Goal: Transaction & Acquisition: Book appointment/travel/reservation

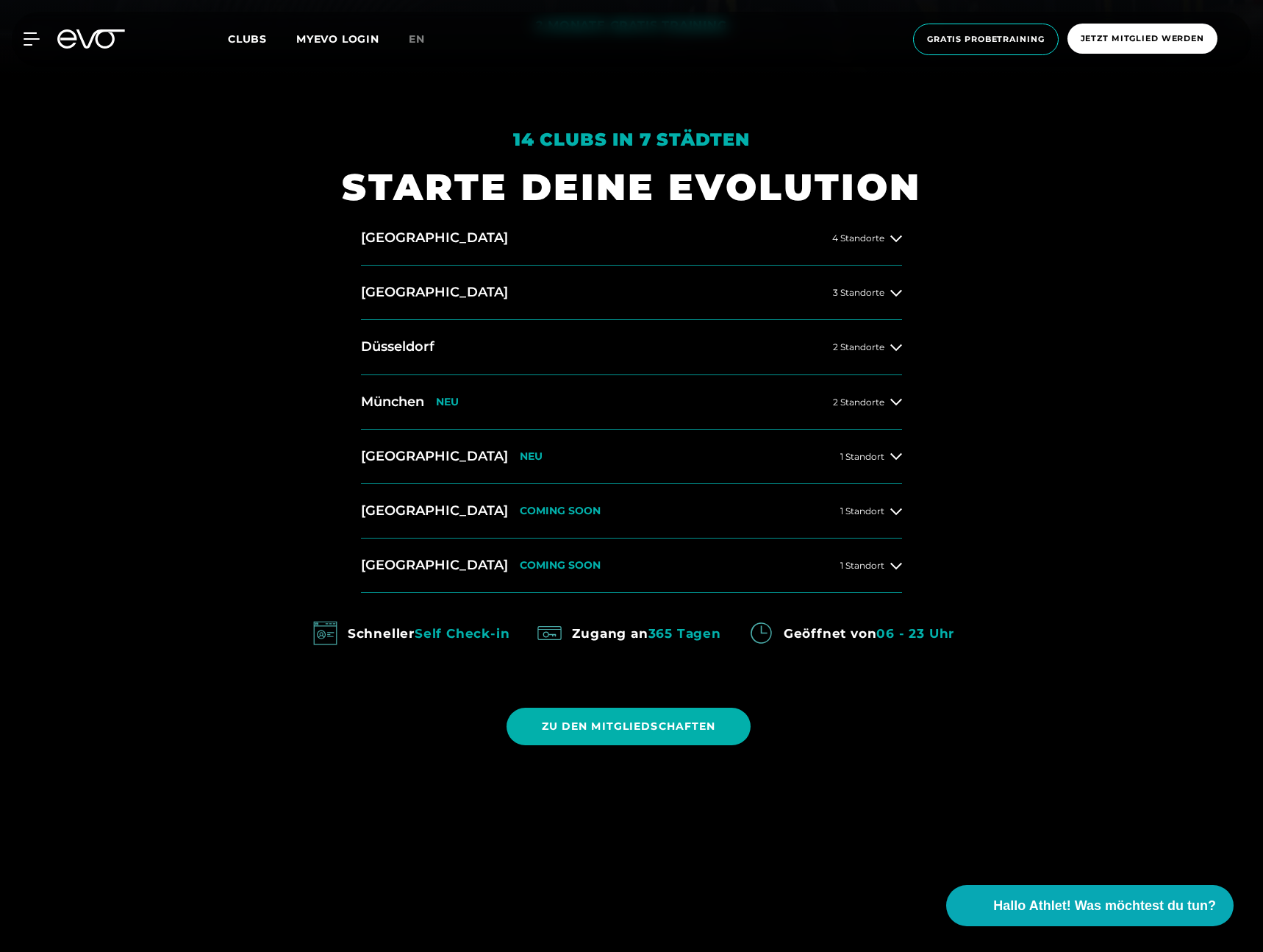
scroll to position [878, 0]
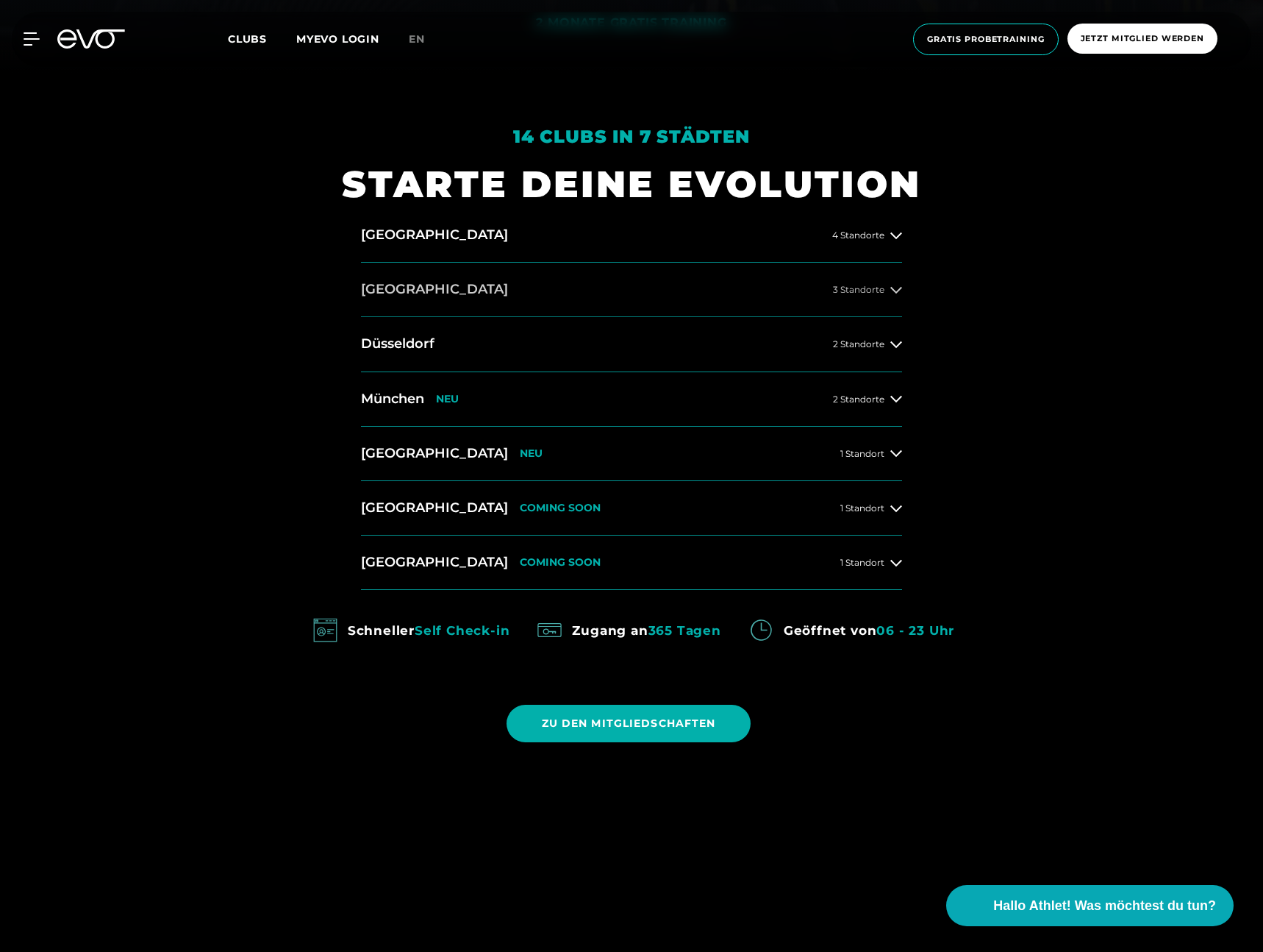
click at [427, 286] on button "[GEOGRAPHIC_DATA] 3 Standorte" at bounding box center [631, 290] width 541 height 55
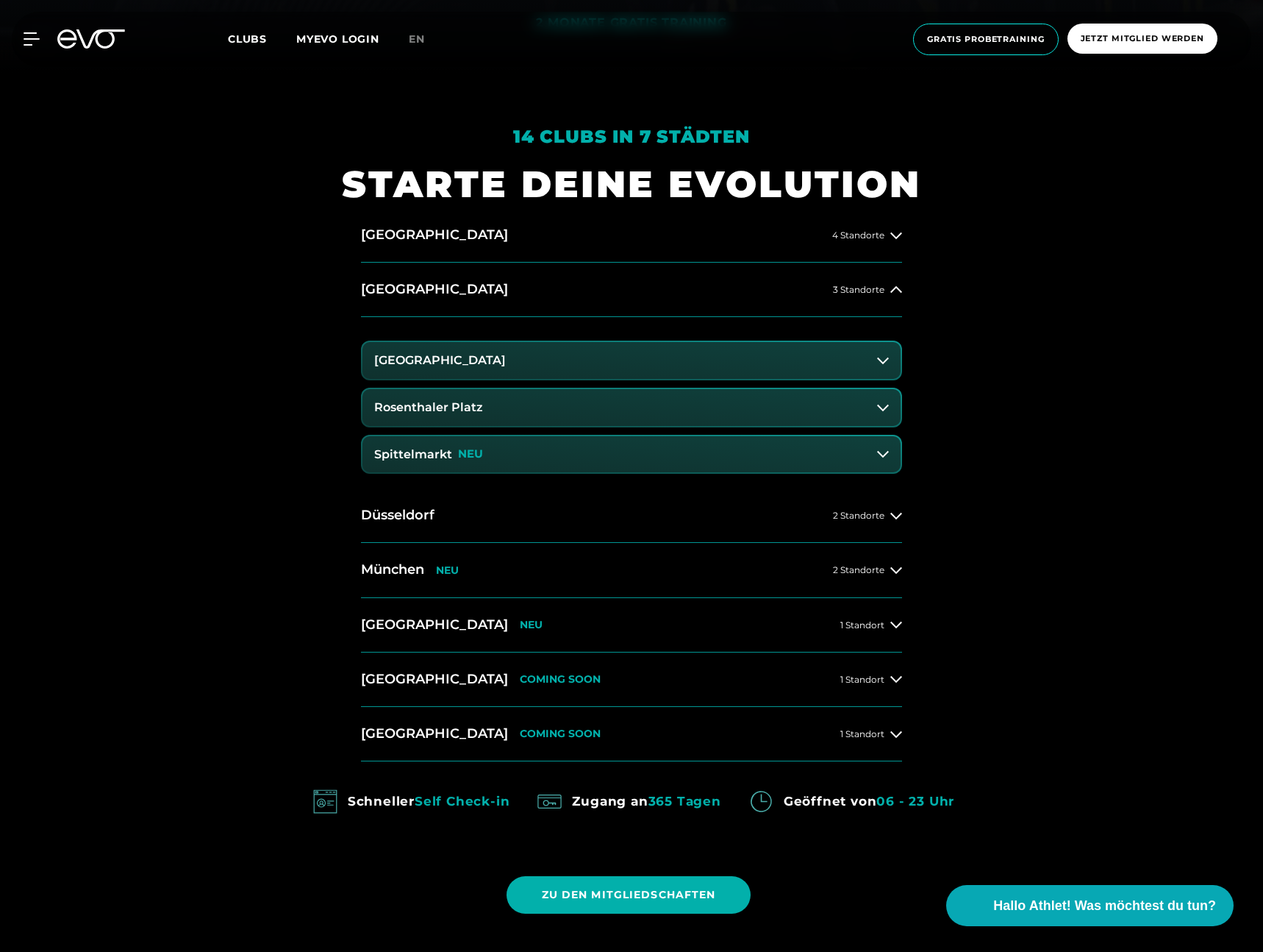
click at [490, 460] on button "Spittelmarkt NEU" at bounding box center [631, 455] width 538 height 37
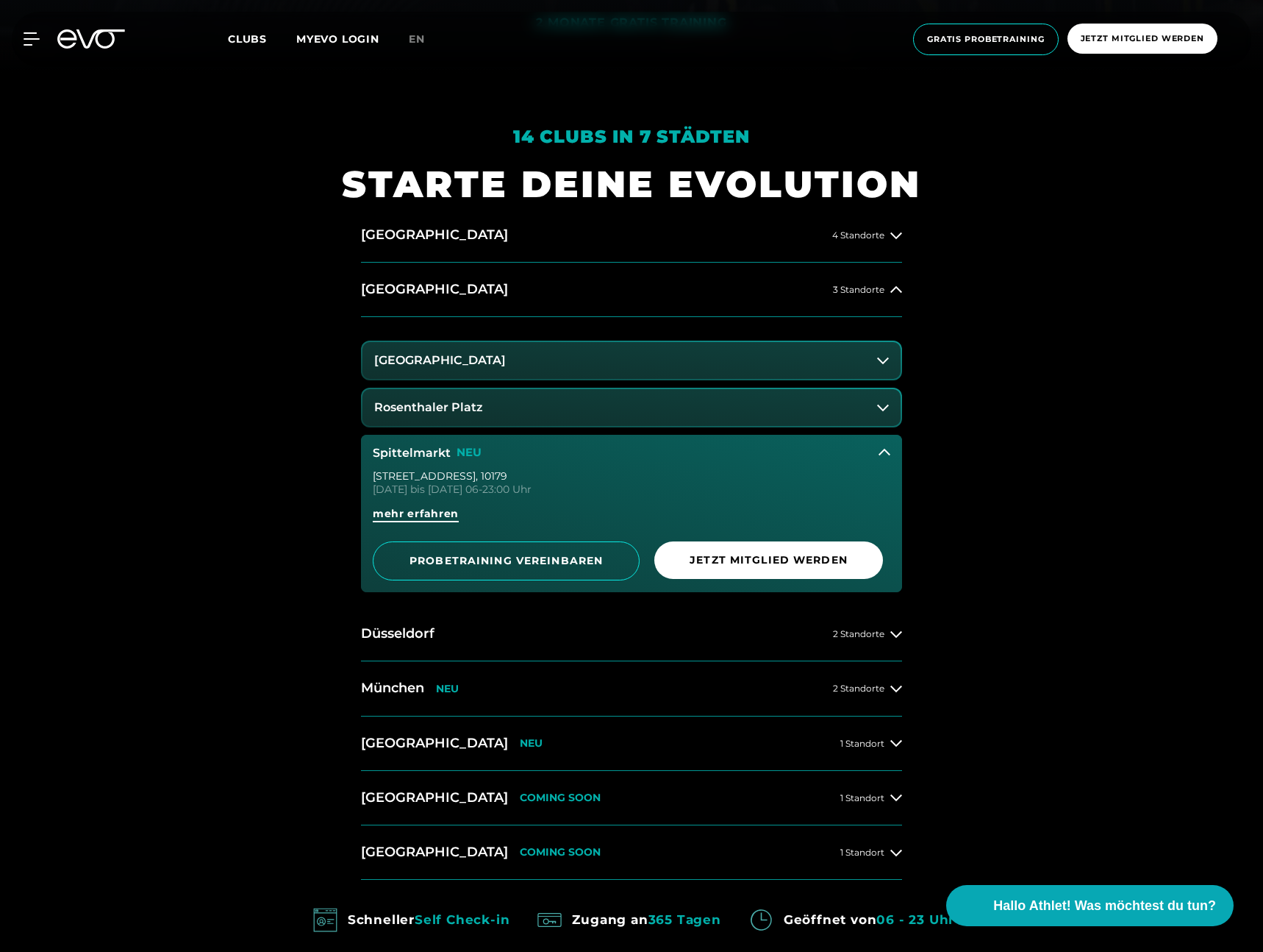
click at [435, 517] on span "mehr erfahren" at bounding box center [415, 513] width 86 height 15
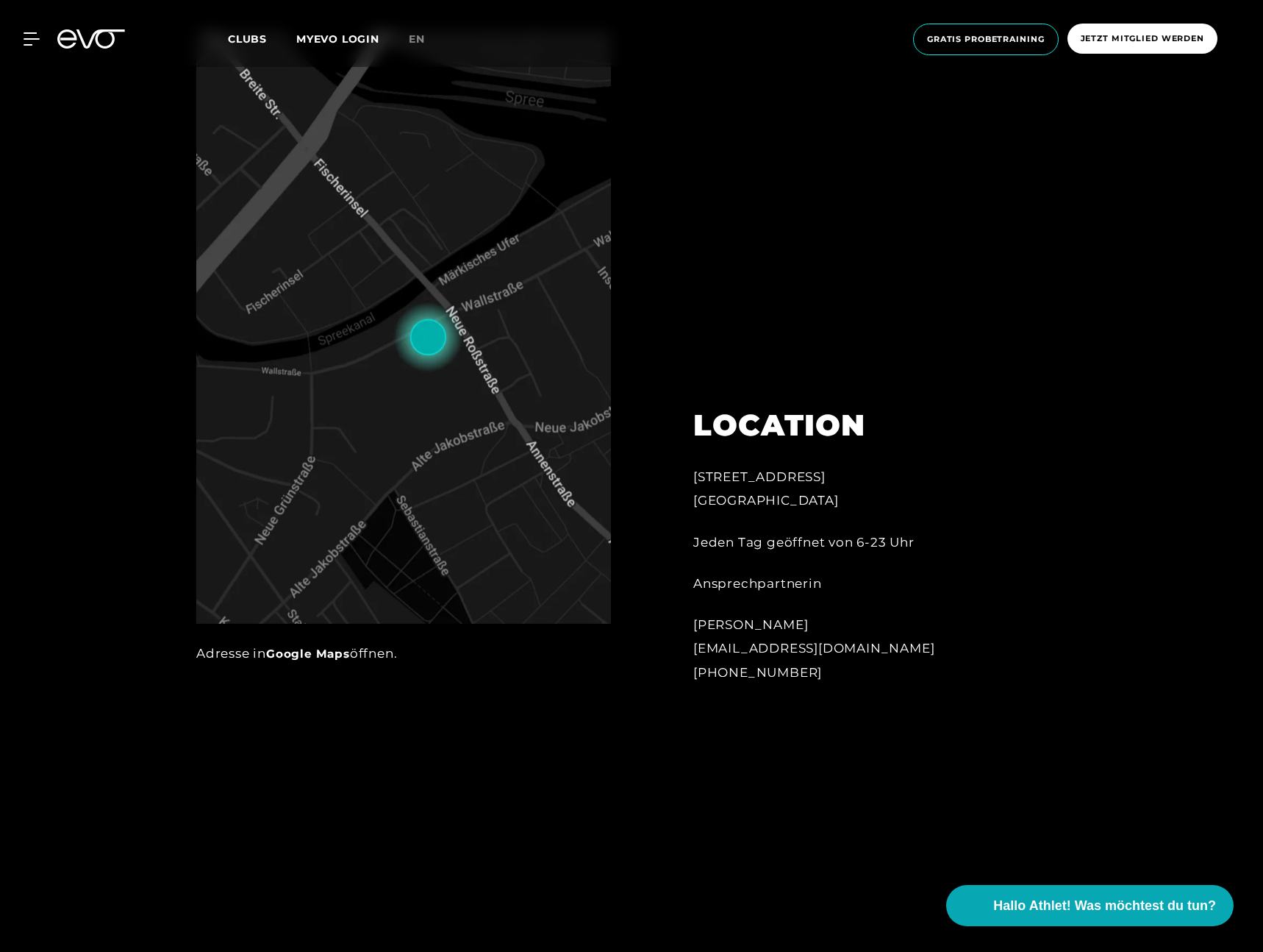
scroll to position [535, 0]
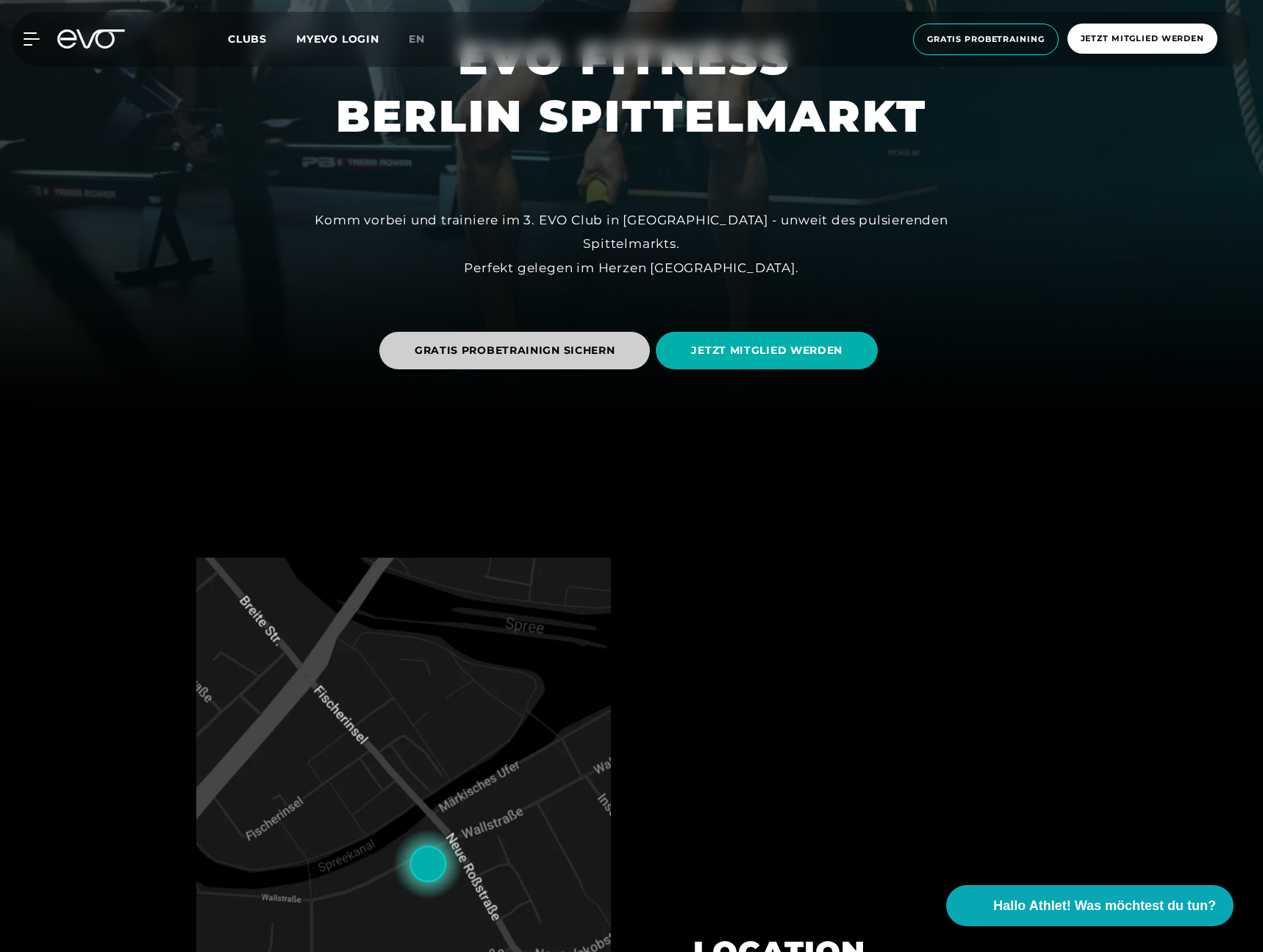
click at [496, 346] on span "GRATIS PROBETRAINIGN SICHERN" at bounding box center [515, 350] width 200 height 15
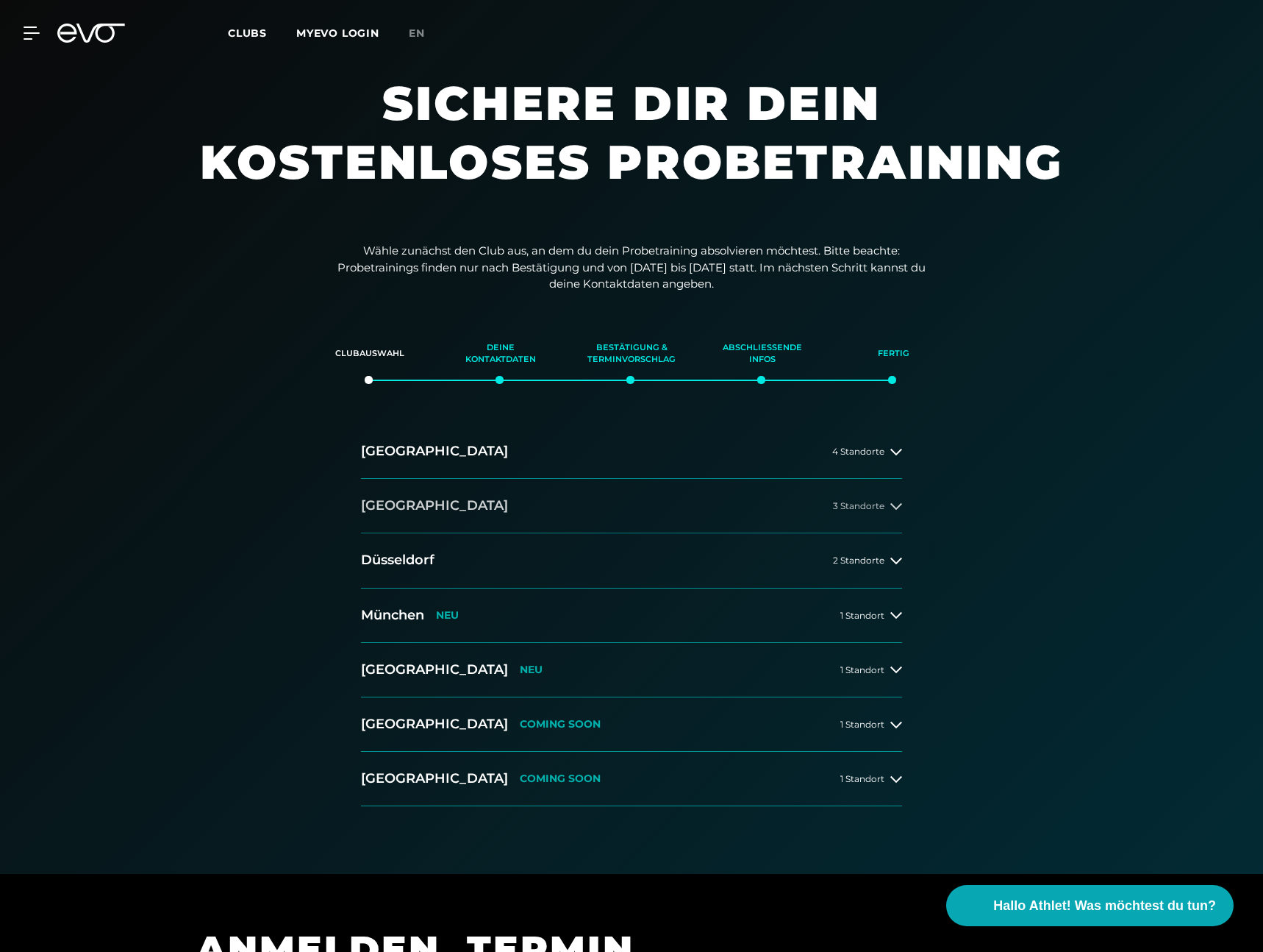
click at [467, 517] on button "[GEOGRAPHIC_DATA] 3 Standorte" at bounding box center [631, 506] width 541 height 55
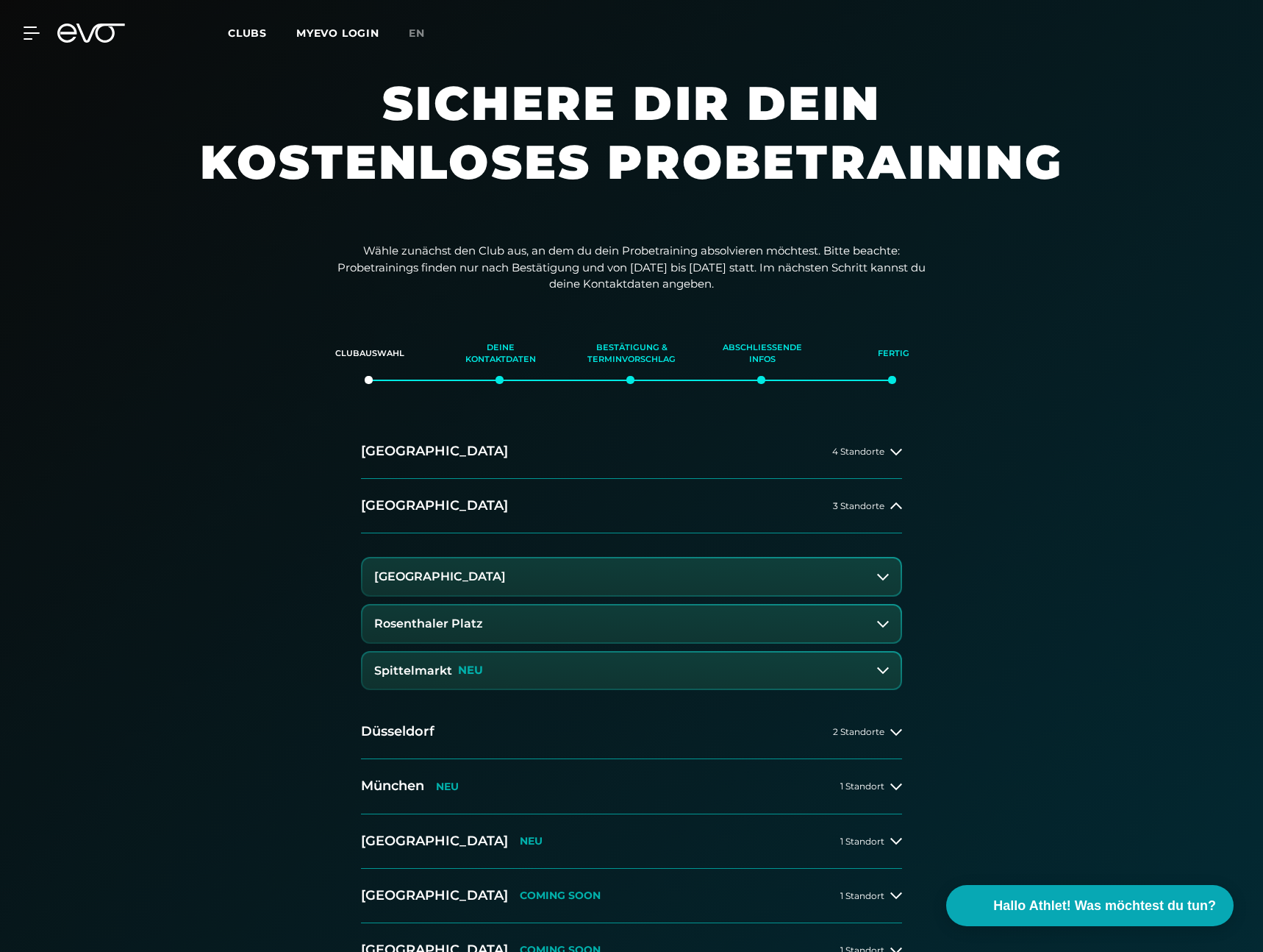
click at [517, 182] on h1 "Sichere dir dein kostenloses Probetraining" at bounding box center [632, 147] width 882 height 147
